Goal: Complete application form: Complete application form

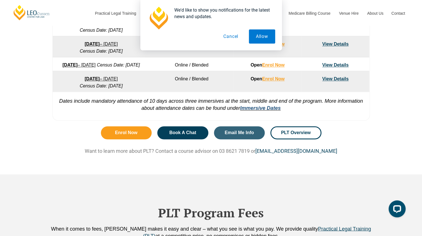
click at [267, 111] on link "Immersive Dates" at bounding box center [260, 108] width 41 height 6
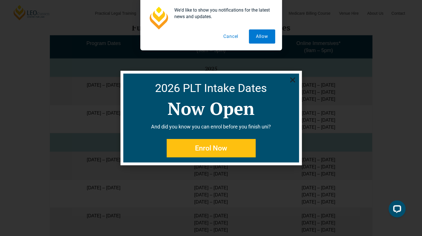
scroll to position [935, 0]
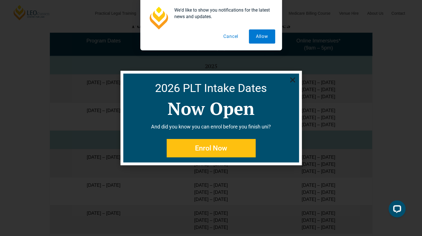
click at [293, 81] on use "Close" at bounding box center [292, 80] width 5 height 5
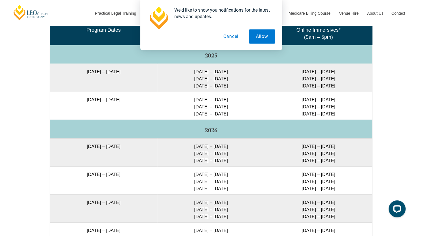
scroll to position [947, 0]
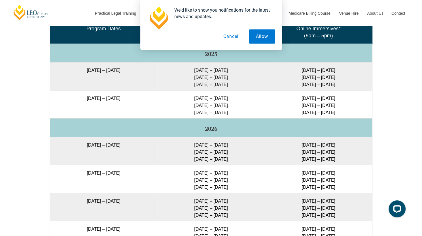
click at [237, 38] on button "Cancel" at bounding box center [230, 36] width 29 height 14
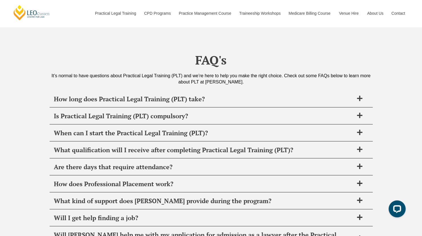
scroll to position [2112, 0]
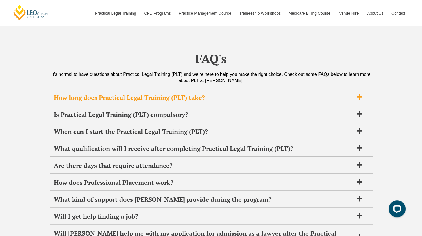
click at [358, 96] on span at bounding box center [360, 97] width 12 height 7
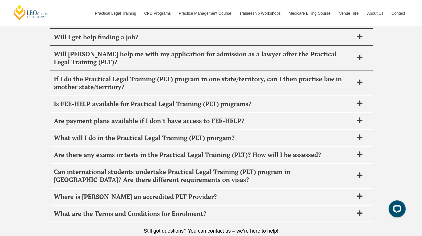
scroll to position [2347, 0]
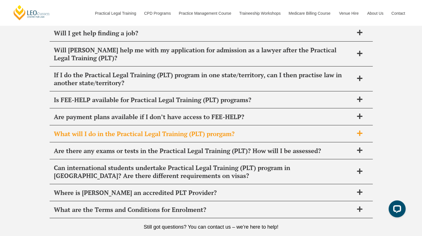
click at [363, 130] on span at bounding box center [360, 133] width 12 height 7
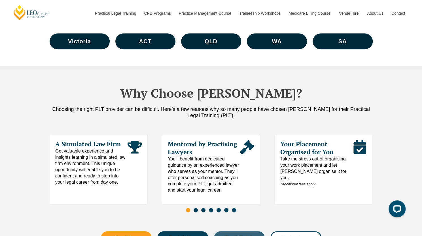
scroll to position [2722, 0]
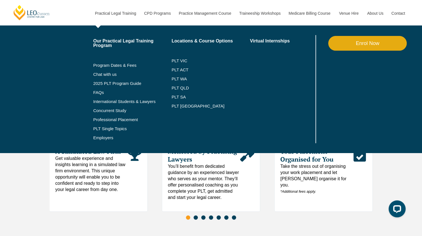
click at [124, 11] on link "Practical Legal Training" at bounding box center [115, 13] width 49 height 24
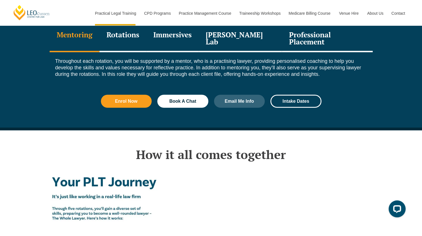
scroll to position [822, 0]
